Goal: Find specific page/section: Find specific page/section

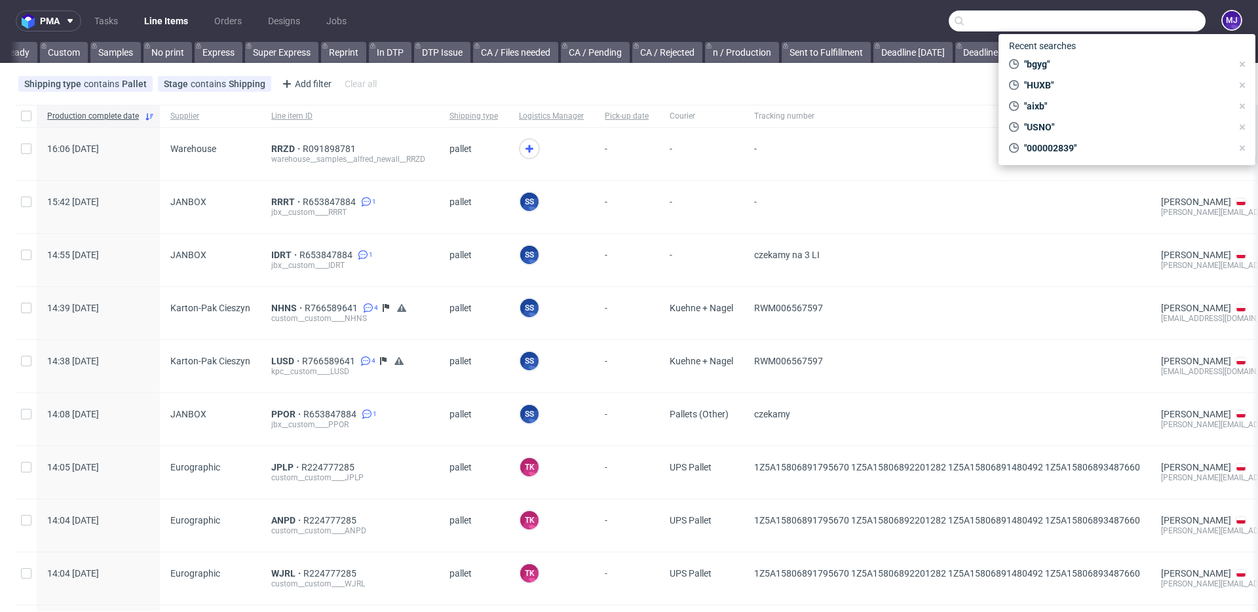
click at [1151, 15] on input "text" at bounding box center [1077, 20] width 257 height 21
paste input "HUXB"
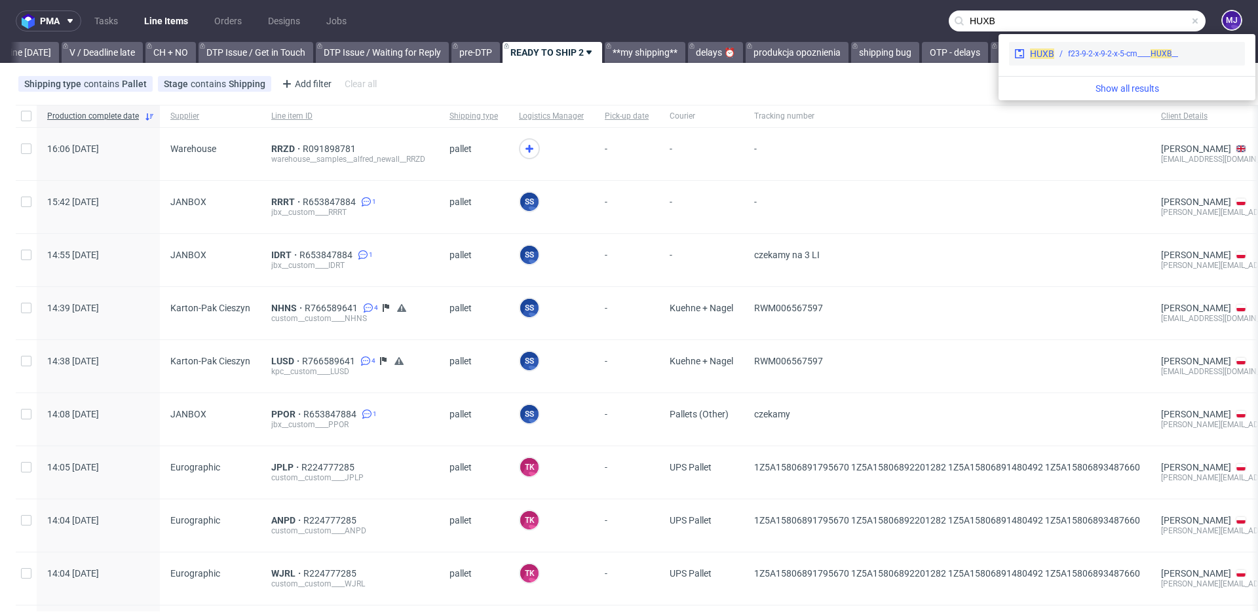
scroll to position [0, 1759]
type input "HUXB"
click at [1044, 51] on span "HUXB" at bounding box center [1042, 53] width 24 height 10
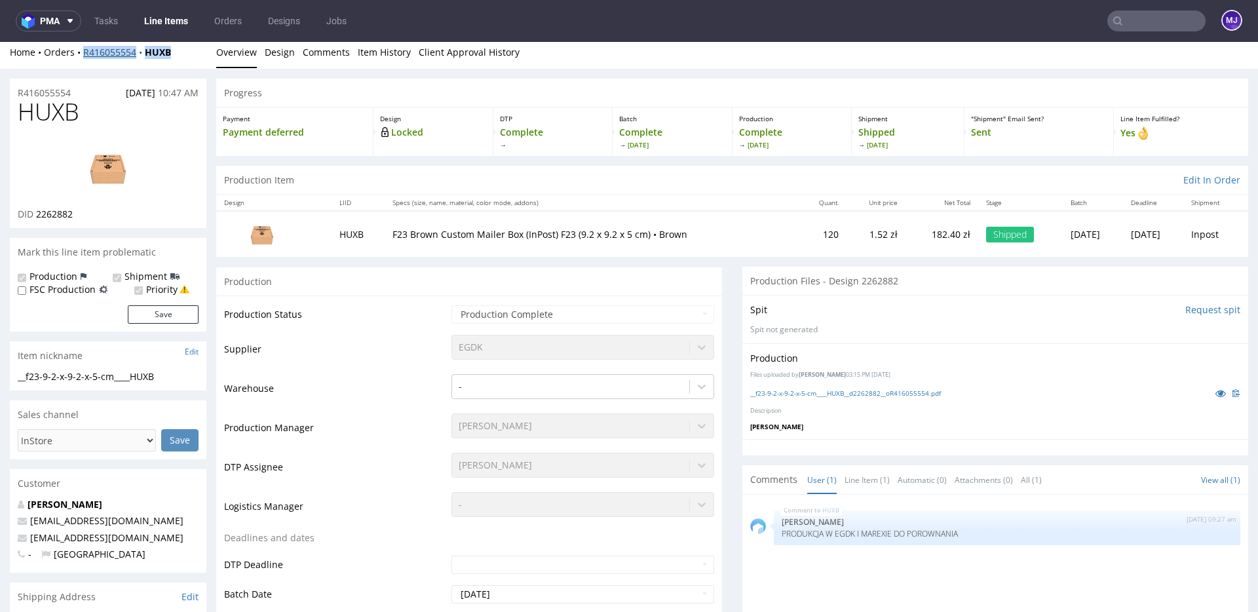
drag, startPoint x: 177, startPoint y: 56, endPoint x: 83, endPoint y: 56, distance: 93.7
click at [83, 56] on div "Home Orders R416055554 HUXB" at bounding box center [108, 52] width 197 height 13
copy div "R416055554 HUXB"
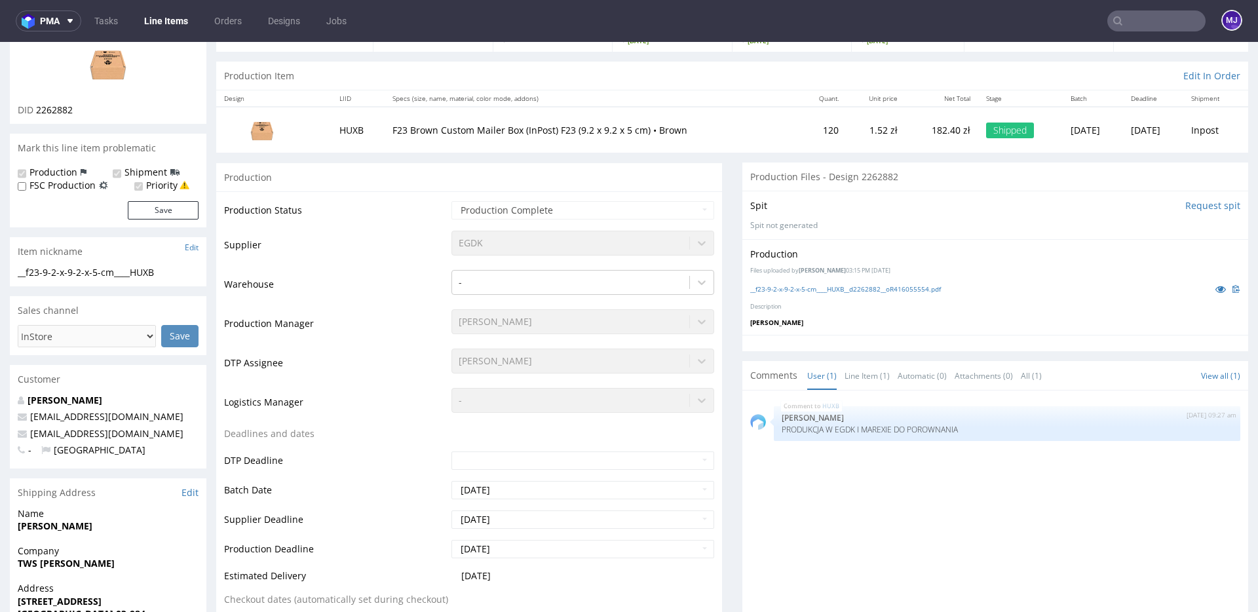
scroll to position [111, 0]
drag, startPoint x: 138, startPoint y: 399, endPoint x: 29, endPoint y: 403, distance: 108.8
click at [29, 403] on p "[PERSON_NAME]" at bounding box center [108, 399] width 181 height 13
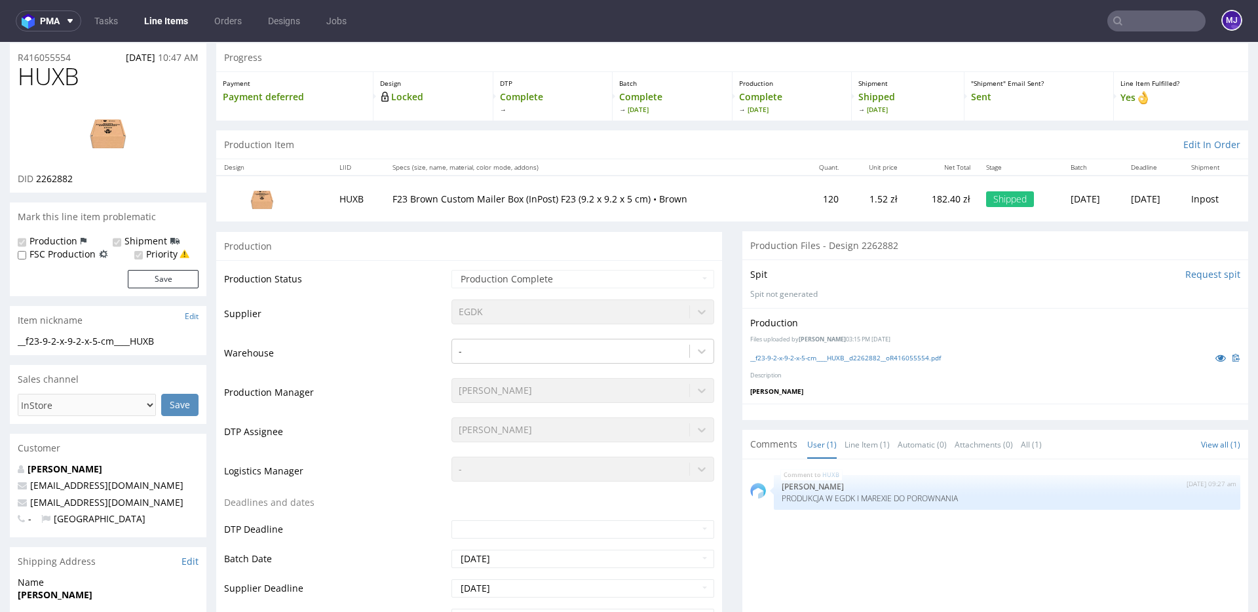
scroll to position [0, 0]
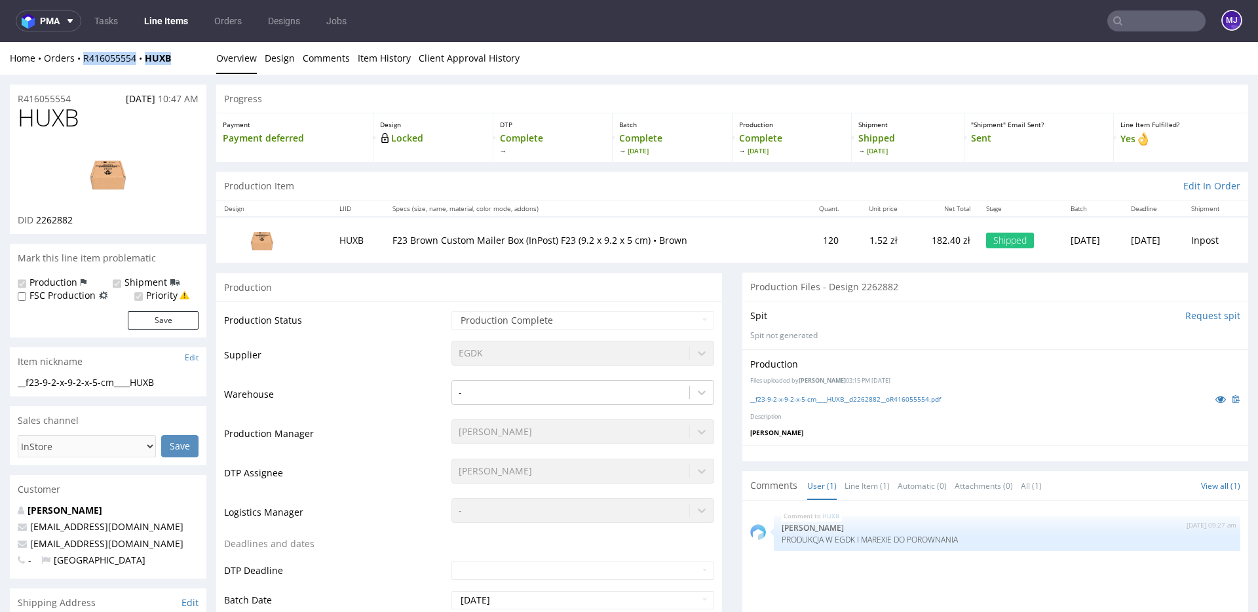
click at [110, 171] on img at bounding box center [108, 173] width 105 height 59
click at [136, 507] on p "[PERSON_NAME]" at bounding box center [108, 510] width 181 height 13
drag, startPoint x: 127, startPoint y: 507, endPoint x: 29, endPoint y: 507, distance: 97.6
click at [29, 507] on p "[PERSON_NAME]" at bounding box center [108, 510] width 181 height 13
copy link "[PERSON_NAME]"
